Goal: Transaction & Acquisition: Purchase product/service

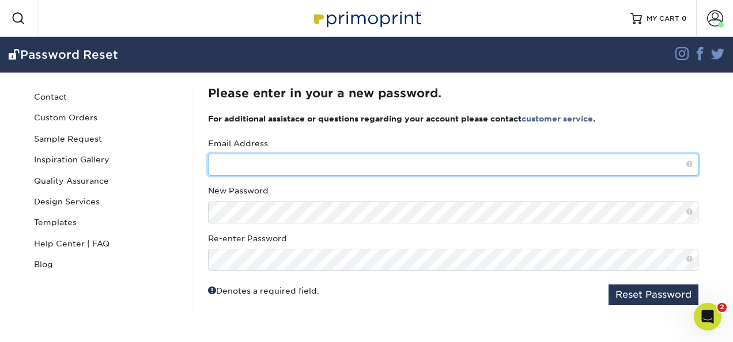
click at [290, 162] on input "text" at bounding box center [453, 165] width 490 height 22
type input "kimberly.dahl@atriaseniorliving.com"
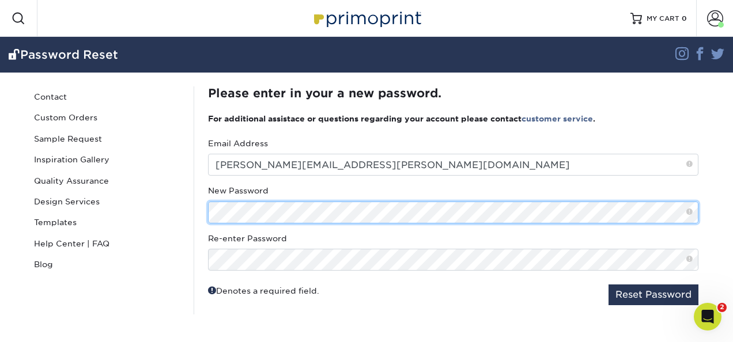
click at [608, 285] on button "Reset Password" at bounding box center [653, 295] width 90 height 21
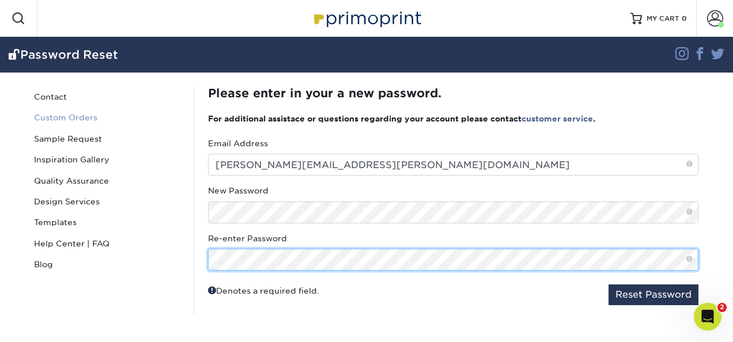
click at [608, 285] on button "Reset Password" at bounding box center [653, 295] width 90 height 21
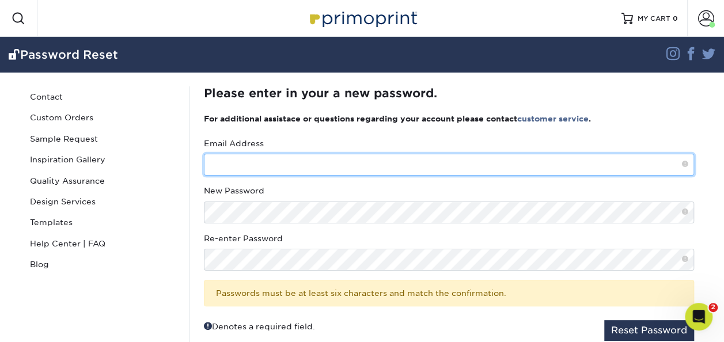
click at [266, 168] on input "text" at bounding box center [449, 165] width 490 height 22
type input "kimberly.dahl@atriaseniorliving.com"
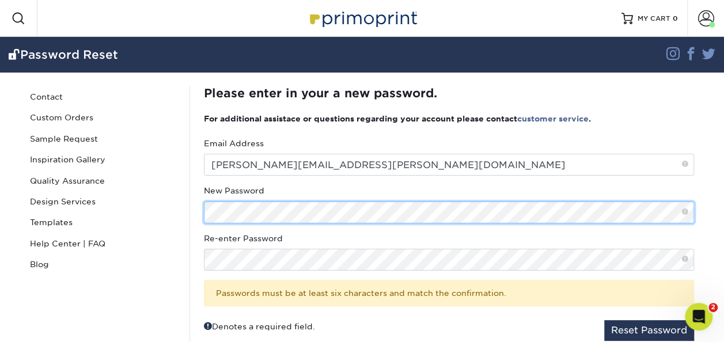
scroll to position [14, 0]
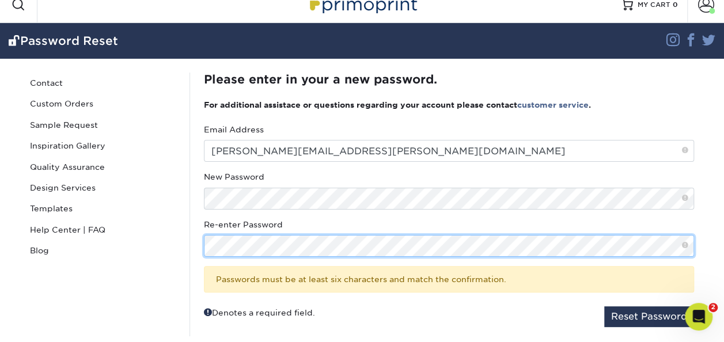
click at [604, 307] on button "Reset Password" at bounding box center [649, 317] width 90 height 21
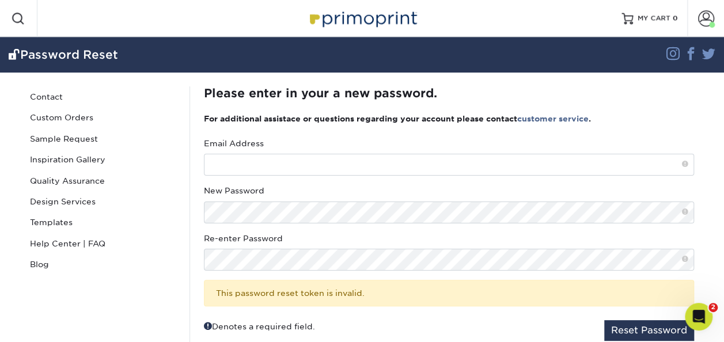
click at [269, 152] on div "Email Address" at bounding box center [449, 157] width 490 height 38
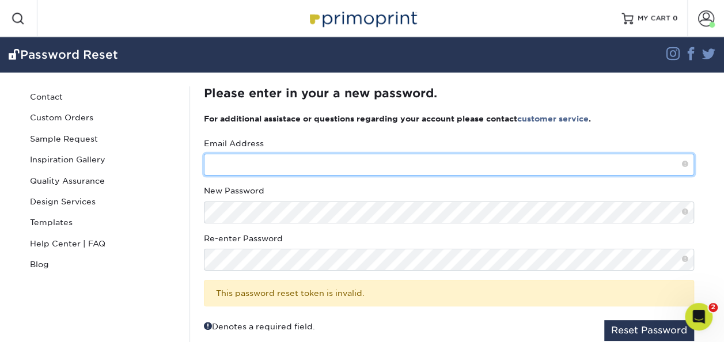
click at [260, 159] on input "text" at bounding box center [449, 165] width 490 height 22
type input "[PERSON_NAME][EMAIL_ADDRESS][PERSON_NAME][DOMAIN_NAME]"
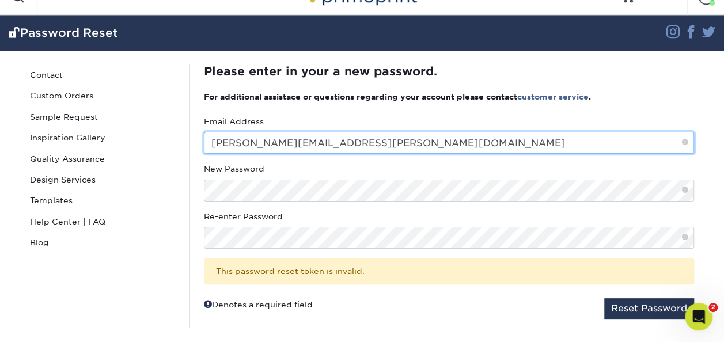
scroll to position [20, 0]
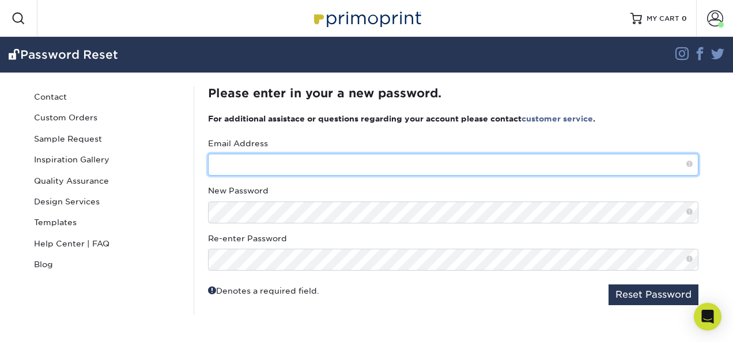
click at [232, 163] on input "text" at bounding box center [453, 165] width 490 height 22
type input "[PERSON_NAME][EMAIL_ADDRESS][PERSON_NAME][DOMAIN_NAME]"
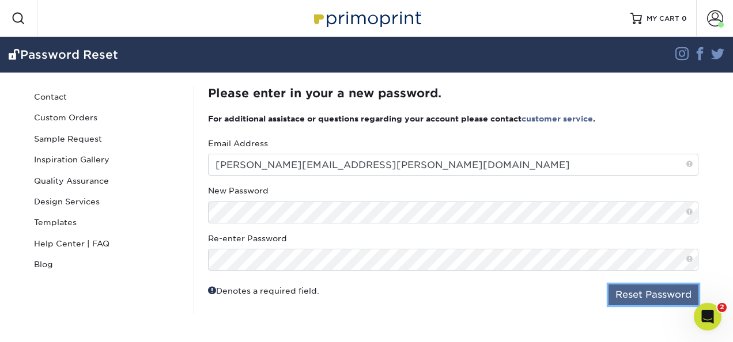
click at [652, 301] on button "Reset Password" at bounding box center [653, 295] width 90 height 21
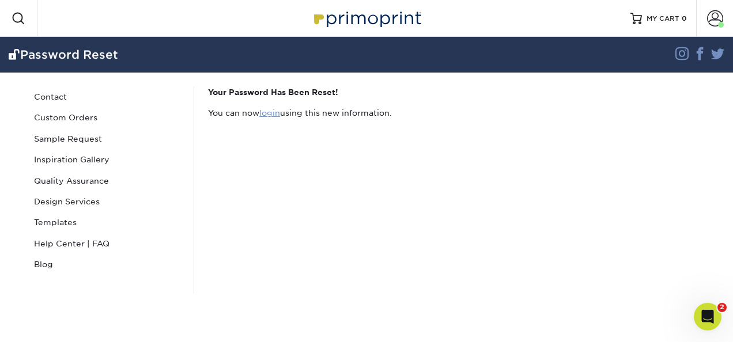
click at [267, 112] on link "login" at bounding box center [269, 112] width 21 height 9
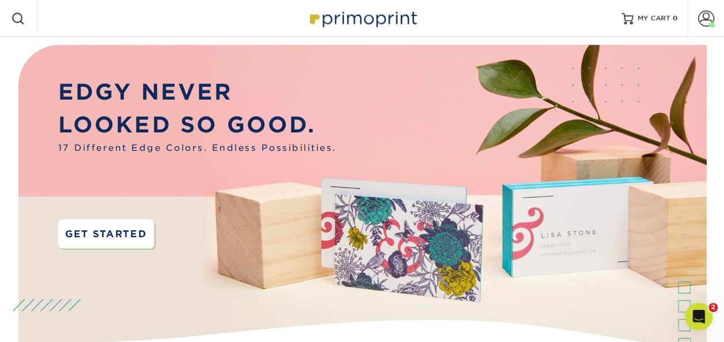
click at [118, 241] on link "GET STARTED" at bounding box center [106, 234] width 96 height 29
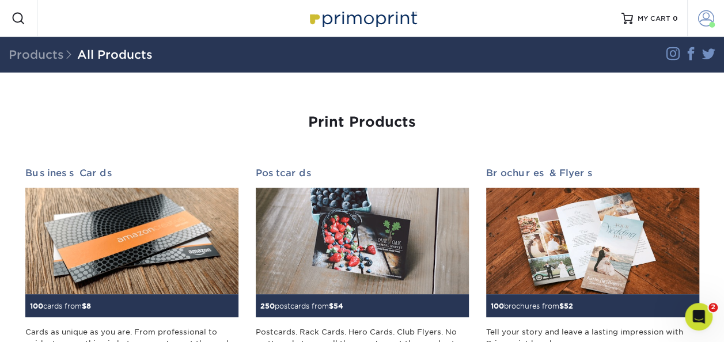
click at [702, 16] on span at bounding box center [706, 18] width 16 height 16
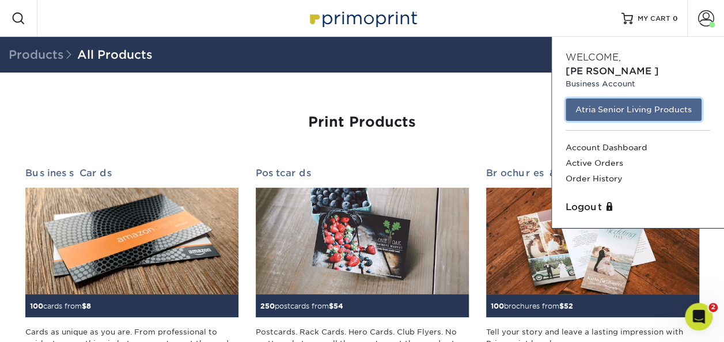
click at [607, 99] on link "Atria Senior Living Products" at bounding box center [634, 110] width 136 height 22
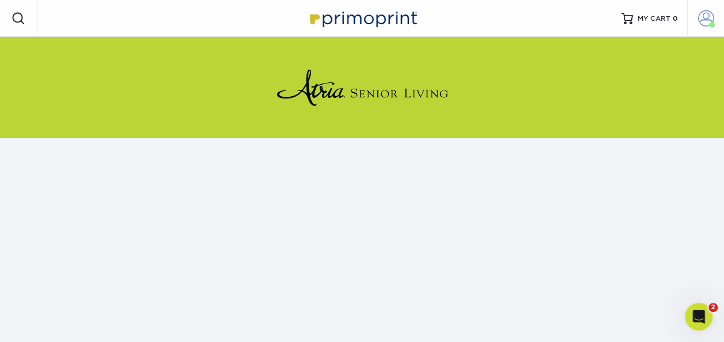
click at [708, 20] on span at bounding box center [706, 18] width 16 height 16
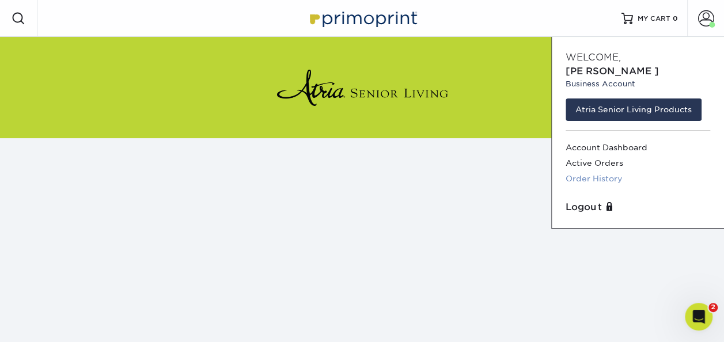
click at [576, 171] on link "Order History" at bounding box center [638, 179] width 145 height 16
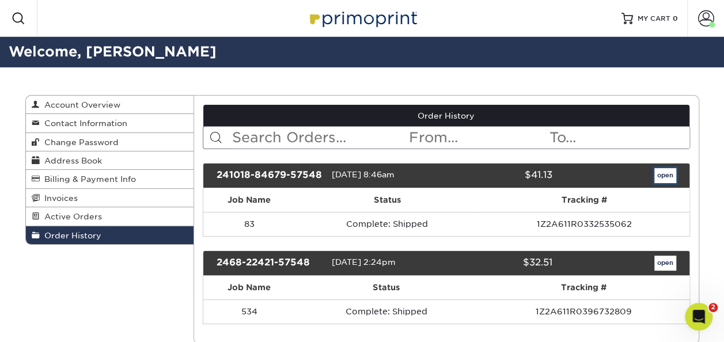
click at [664, 173] on link "open" at bounding box center [666, 175] width 22 height 15
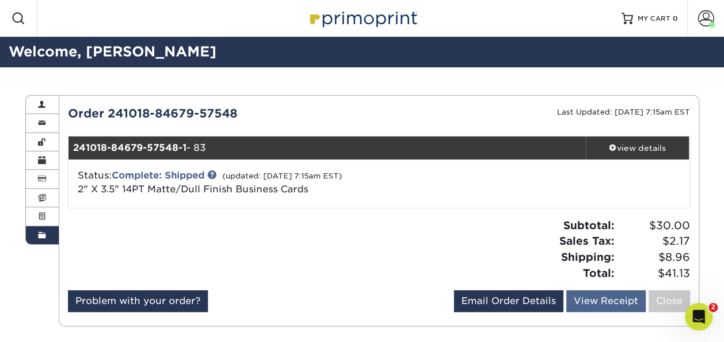
click at [599, 301] on link "View Receipt" at bounding box center [606, 301] width 80 height 22
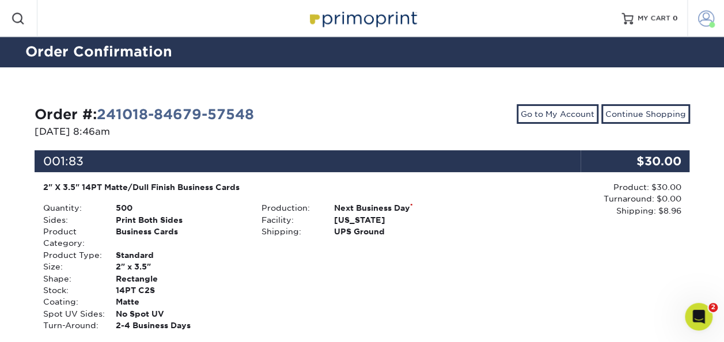
click at [701, 16] on span at bounding box center [706, 18] width 16 height 16
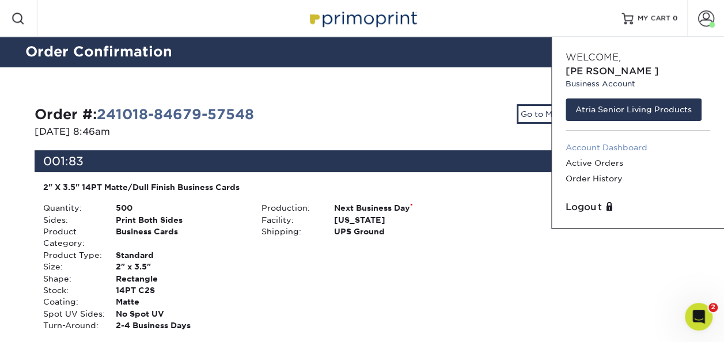
click at [628, 140] on link "Account Dashboard" at bounding box center [638, 148] width 145 height 16
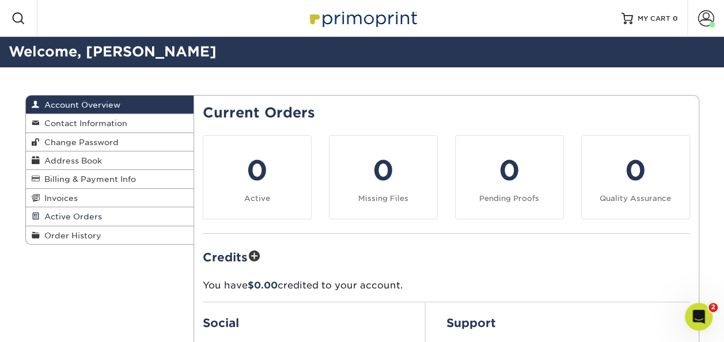
click at [55, 213] on span "Active Orders" at bounding box center [71, 216] width 62 height 9
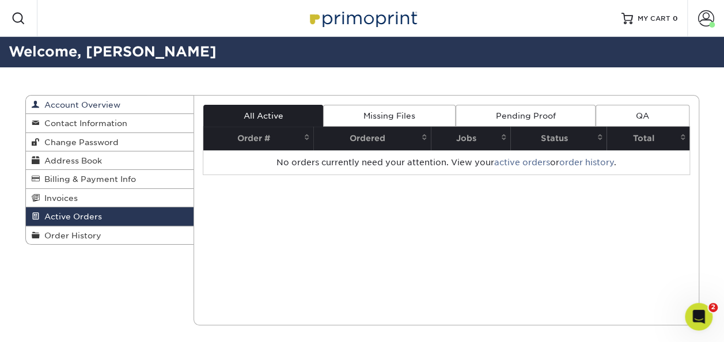
click at [77, 106] on span "Account Overview" at bounding box center [80, 104] width 81 height 9
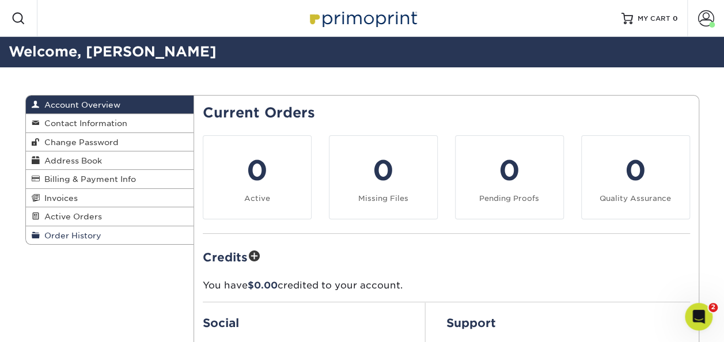
click at [63, 237] on span "Order History" at bounding box center [71, 235] width 62 height 9
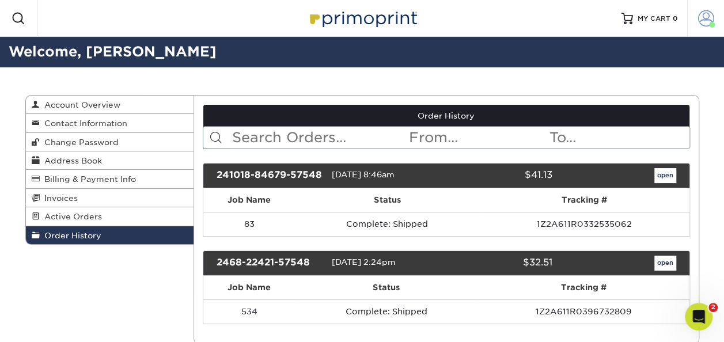
click at [698, 21] on span at bounding box center [706, 18] width 16 height 16
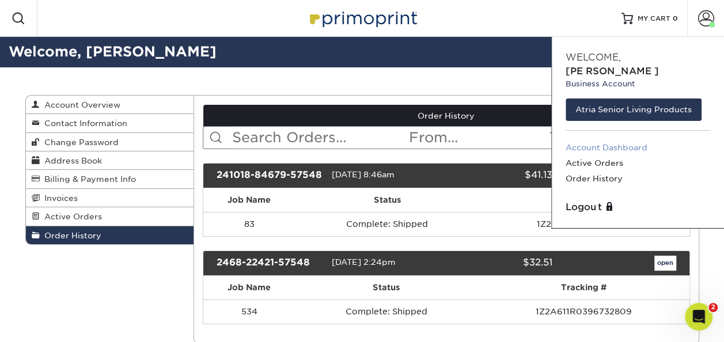
click at [636, 140] on link "Account Dashboard" at bounding box center [638, 148] width 145 height 16
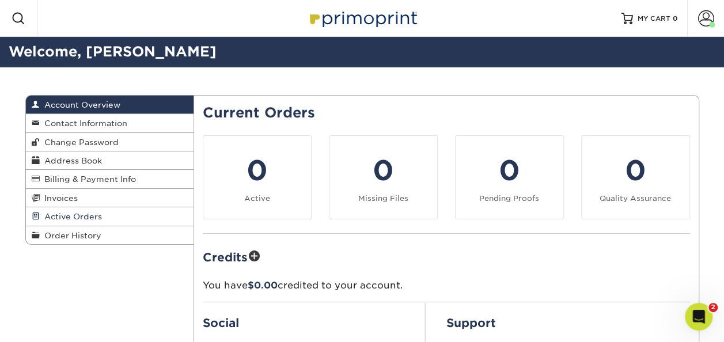
click at [58, 218] on span "Active Orders" at bounding box center [71, 216] width 62 height 9
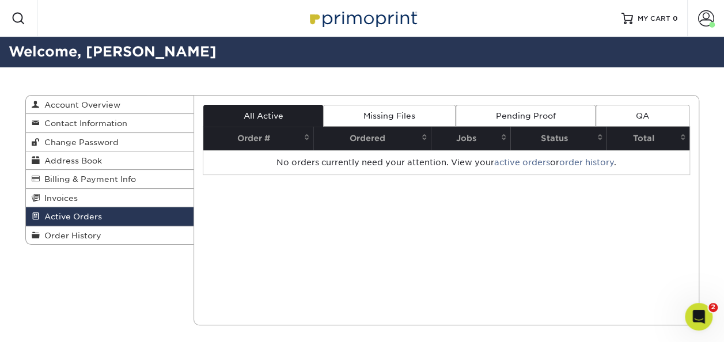
click at [270, 113] on link "All Active" at bounding box center [263, 116] width 120 height 22
click at [18, 21] on span at bounding box center [19, 19] width 14 height 14
click at [703, 10] on span at bounding box center [706, 18] width 16 height 16
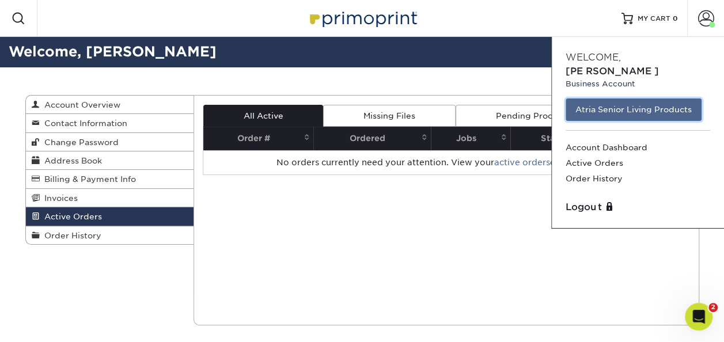
click at [580, 99] on link "Atria Senior Living Products" at bounding box center [634, 110] width 136 height 22
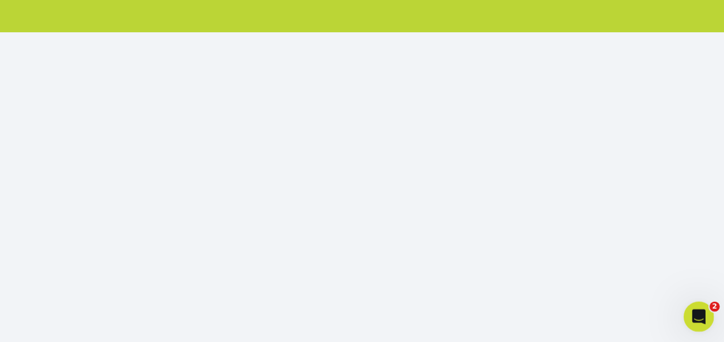
scroll to position [142, 0]
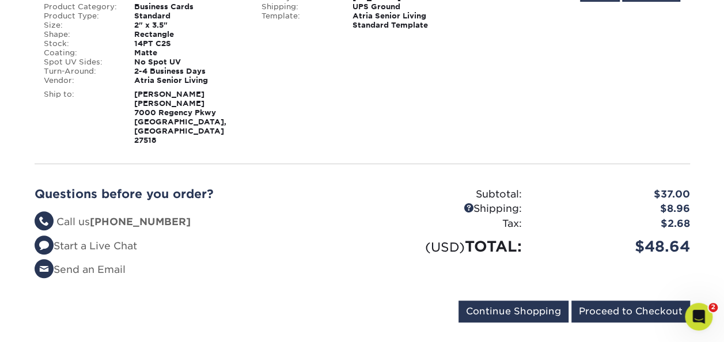
scroll to position [214, 0]
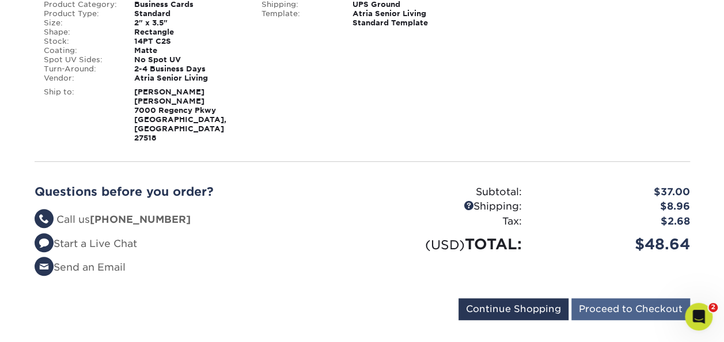
click at [651, 298] on input "Proceed to Checkout" at bounding box center [631, 309] width 119 height 22
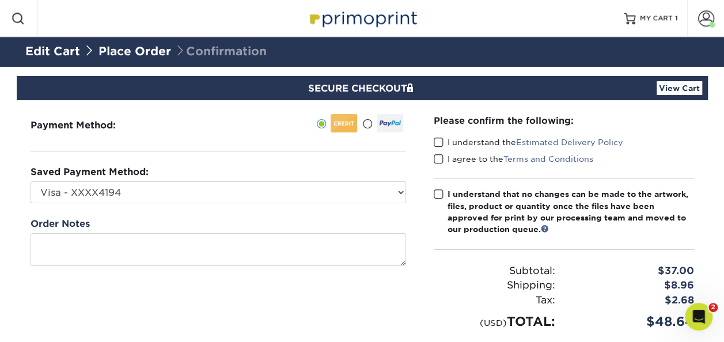
drag, startPoint x: 436, startPoint y: 144, endPoint x: 434, endPoint y: 158, distance: 13.9
click at [436, 144] on span at bounding box center [439, 142] width 10 height 11
click at [0, 0] on input "I understand the Estimated Delivery Policy" at bounding box center [0, 0] width 0 height 0
click at [436, 159] on span at bounding box center [439, 159] width 10 height 11
click at [0, 0] on input "I agree to the Terms and Conditions" at bounding box center [0, 0] width 0 height 0
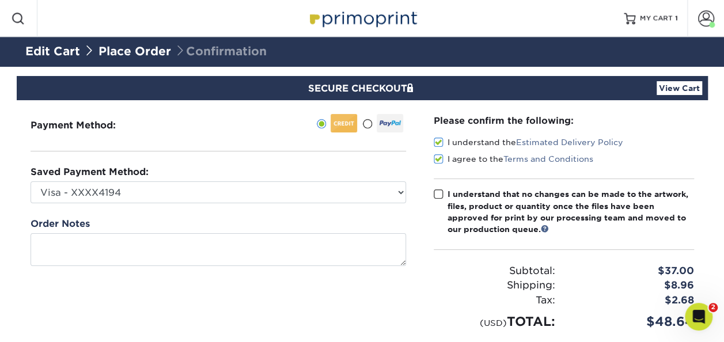
click at [435, 190] on span at bounding box center [439, 194] width 10 height 11
click at [0, 0] on input "I understand that no changes can be made to the artwork, files, product or quan…" at bounding box center [0, 0] width 0 height 0
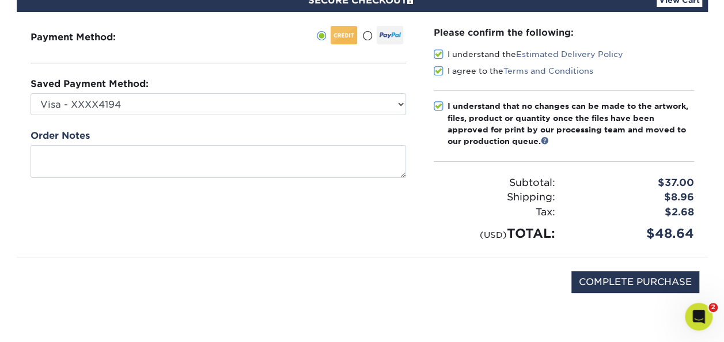
scroll to position [91, 0]
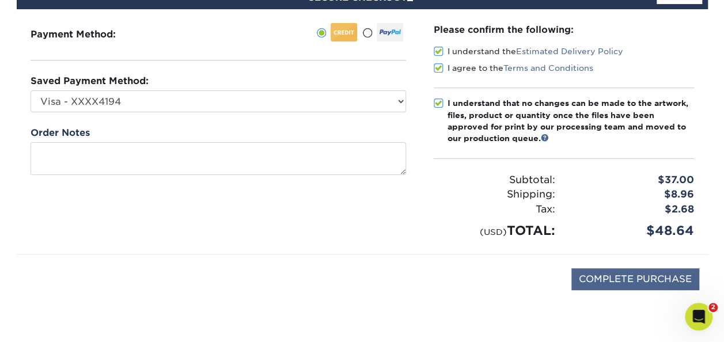
click at [648, 281] on input "COMPLETE PURCHASE" at bounding box center [636, 280] width 128 height 22
type input "PROCESSING, PLEASE WAIT..."
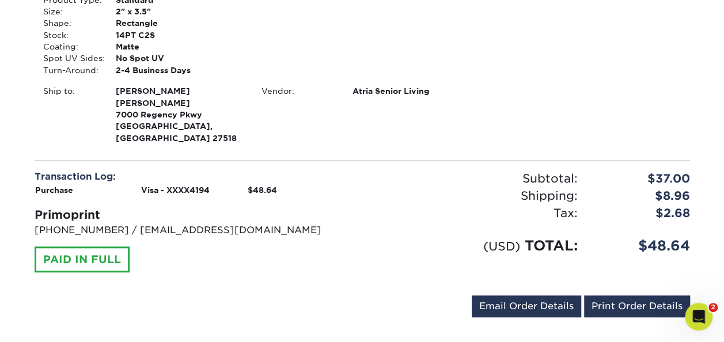
scroll to position [339, 0]
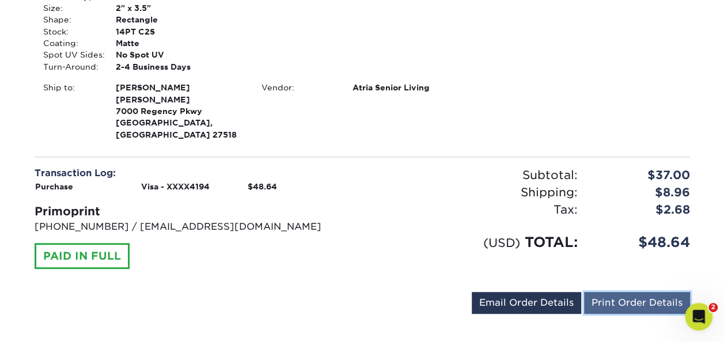
click at [645, 292] on link "Print Order Details" at bounding box center [637, 303] width 106 height 22
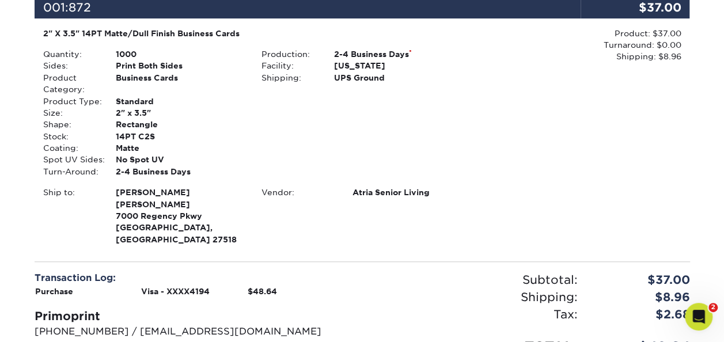
scroll to position [235, 0]
